Goal: Task Accomplishment & Management: Manage account settings

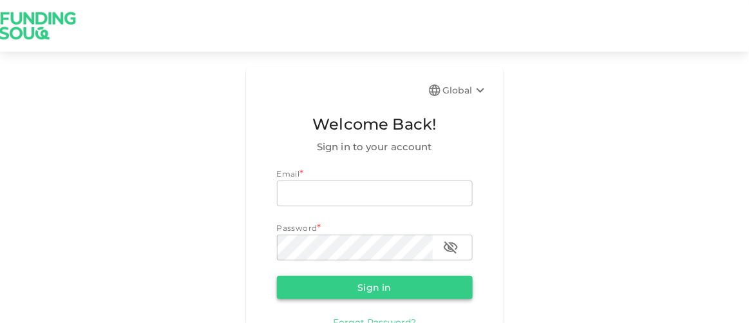
type input "gramesh79@gmail.com"
click at [373, 284] on button "Sign in" at bounding box center [375, 287] width 196 height 23
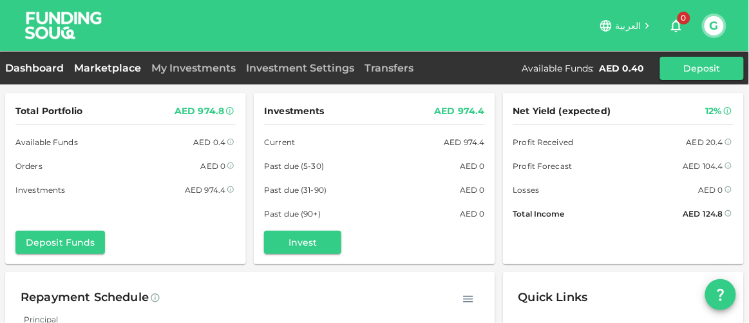
click at [106, 64] on link "Marketplace" at bounding box center [107, 68] width 77 height 12
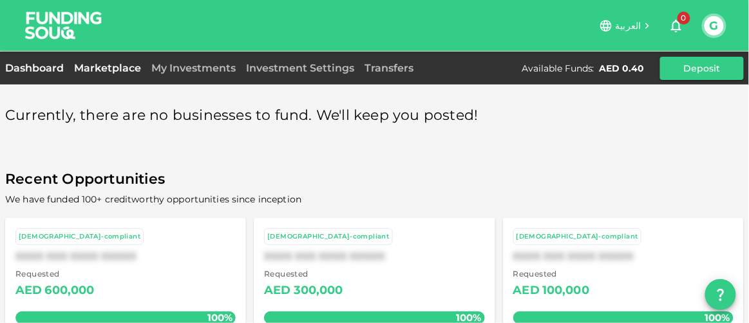
click at [27, 65] on link "Dashboard" at bounding box center [37, 68] width 64 height 12
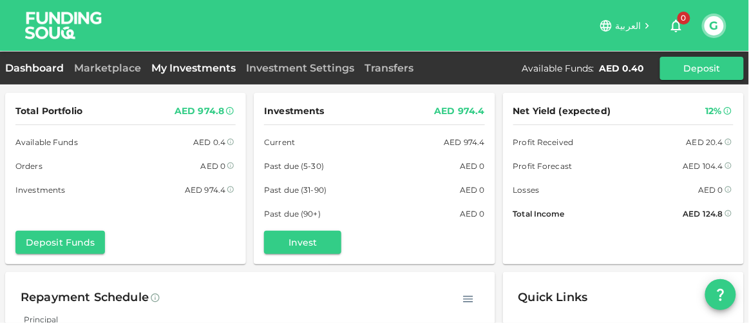
click at [180, 62] on link "My Investments" at bounding box center [193, 68] width 95 height 12
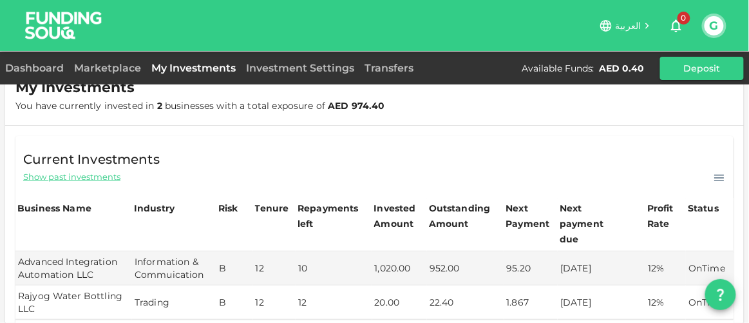
scroll to position [58, 0]
